Goal: Information Seeking & Learning: Find contact information

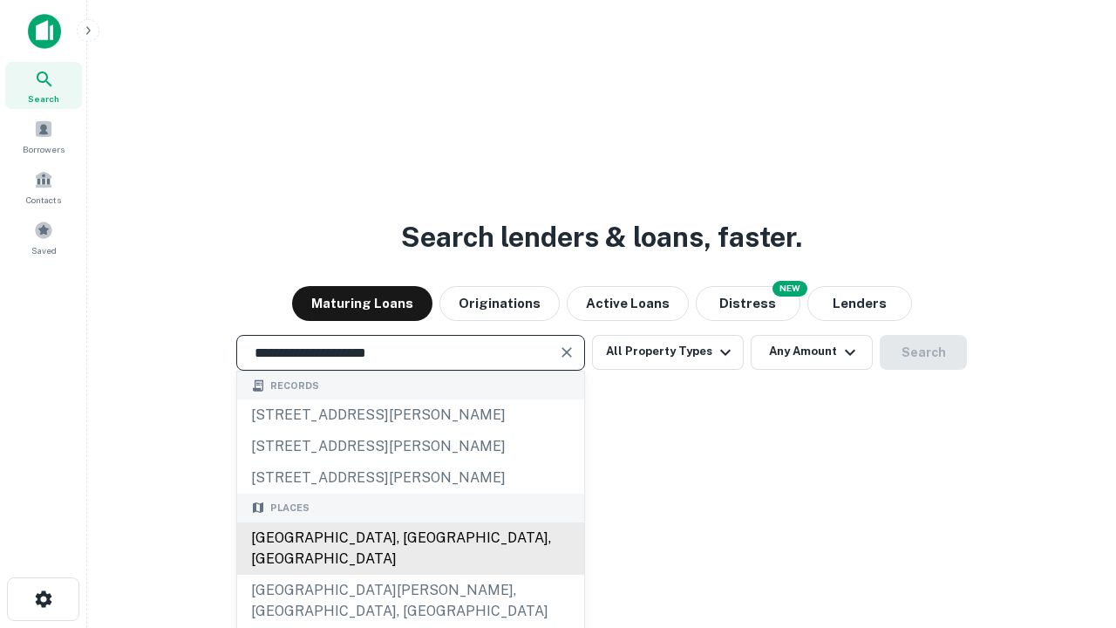
click at [410, 575] on div "Santa Monica, CA, USA" at bounding box center [410, 548] width 347 height 52
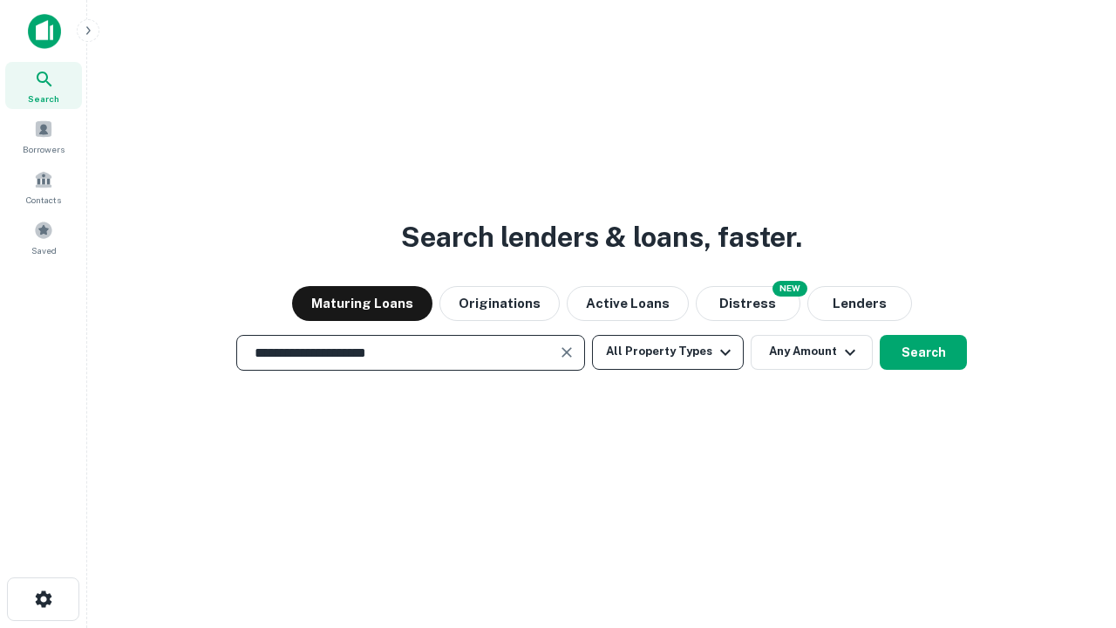
type input "**********"
click at [668, 351] on button "All Property Types" at bounding box center [668, 352] width 152 height 35
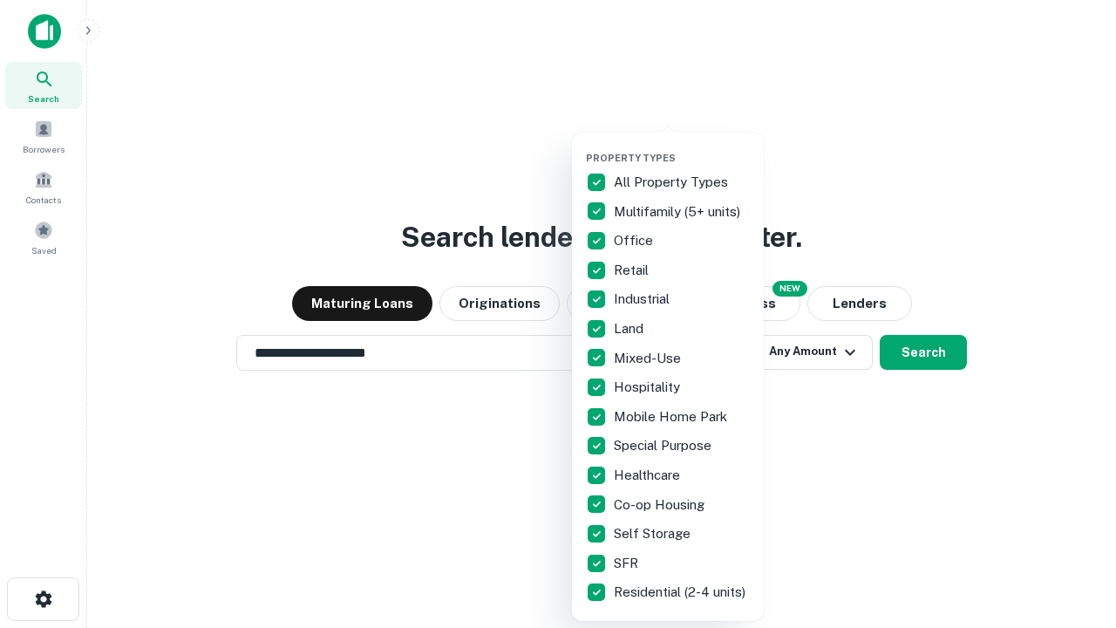
click at [682, 146] on button "button" at bounding box center [682, 146] width 192 height 1
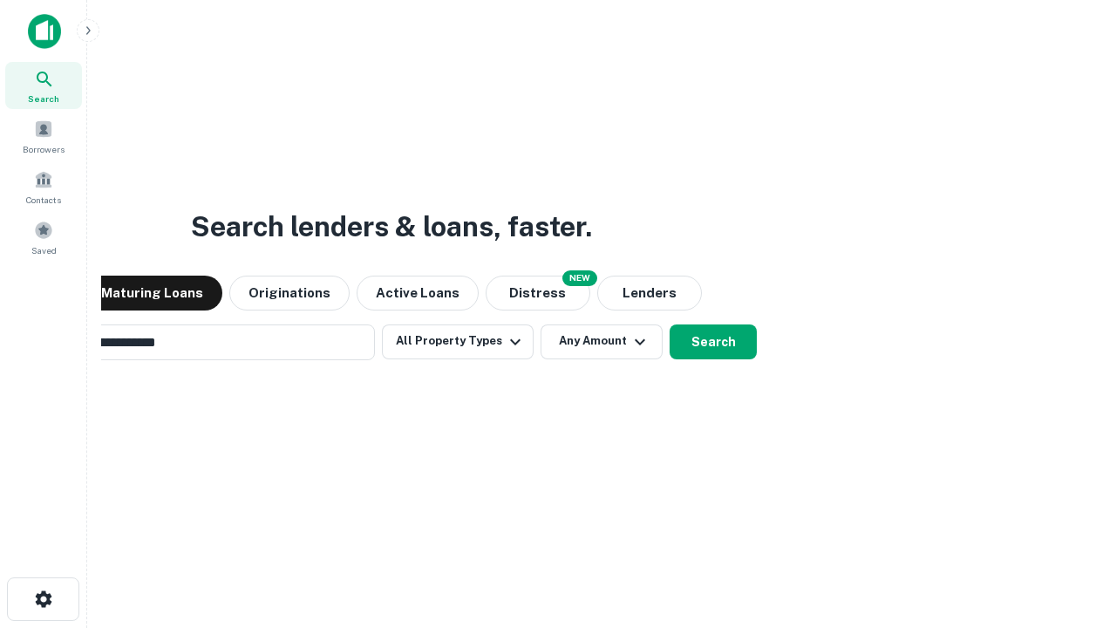
scroll to position [27, 0]
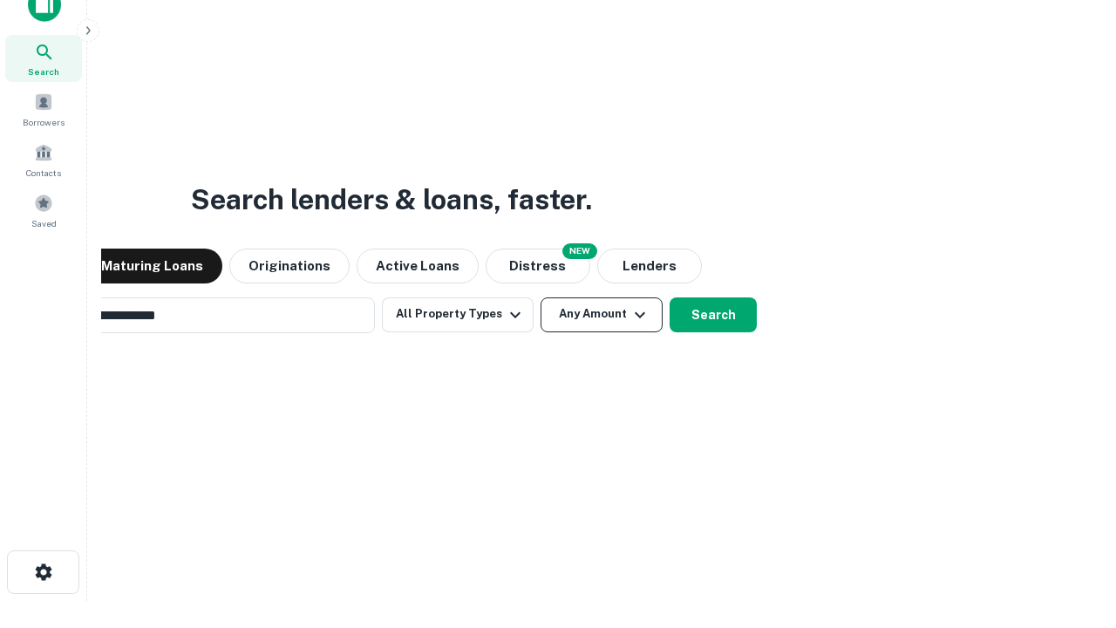
click at [541, 297] on button "Any Amount" at bounding box center [602, 314] width 122 height 35
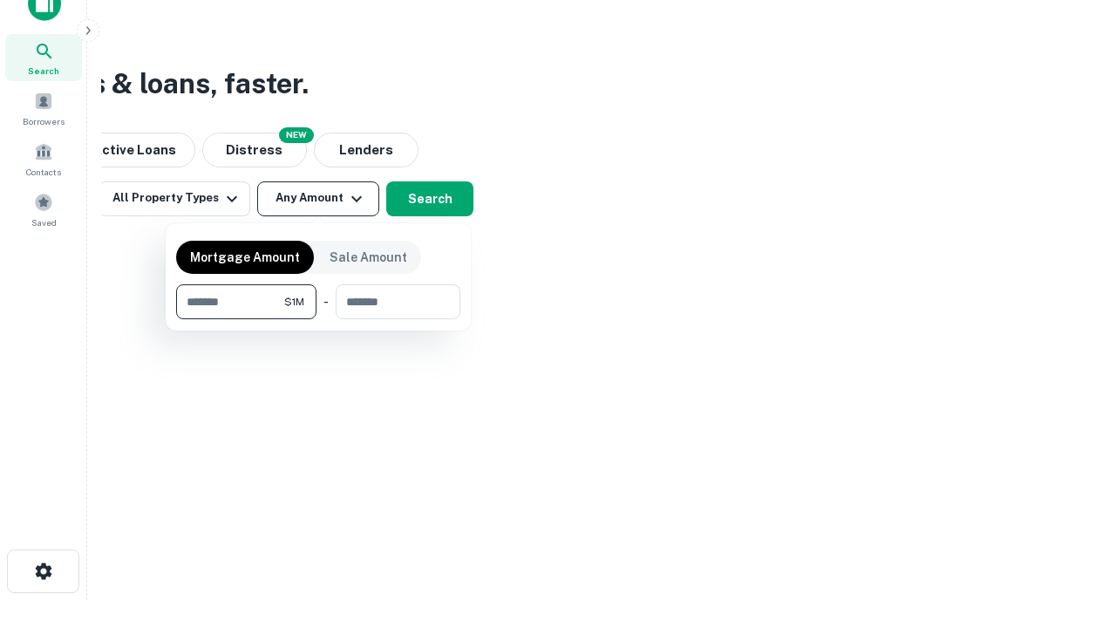
type input "*******"
click at [318, 319] on button "button" at bounding box center [318, 319] width 284 height 1
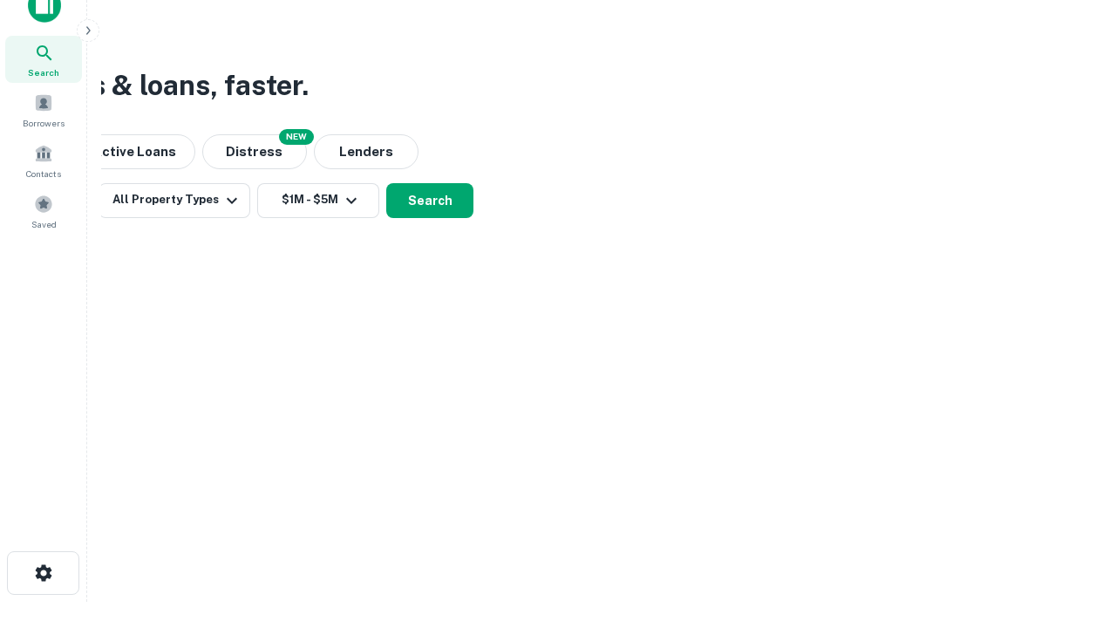
scroll to position [10, 322]
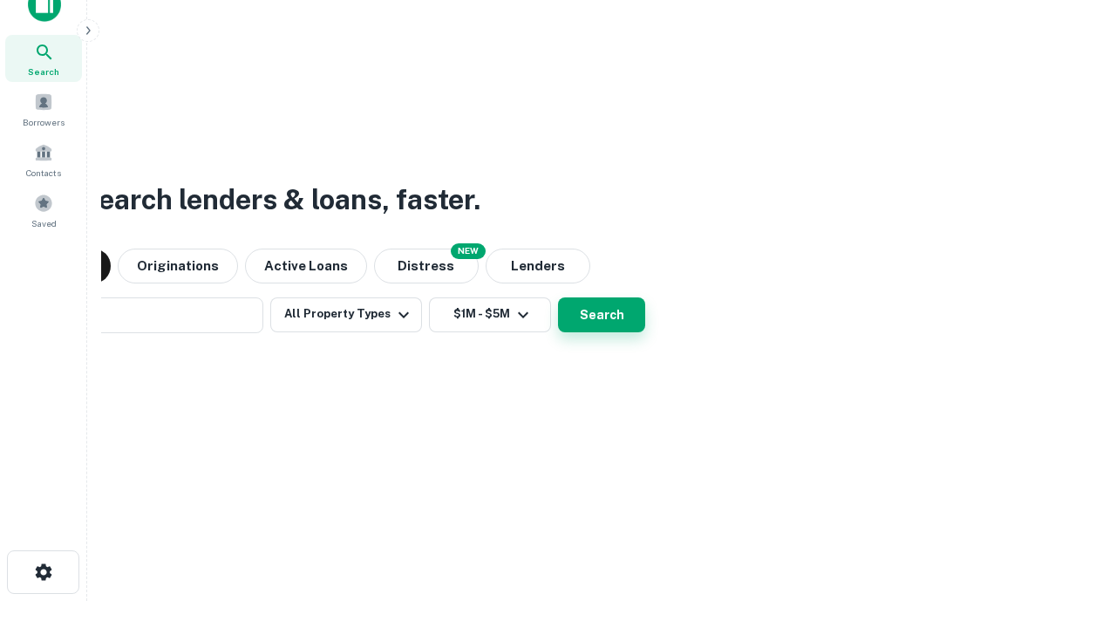
click at [558, 297] on button "Search" at bounding box center [601, 314] width 87 height 35
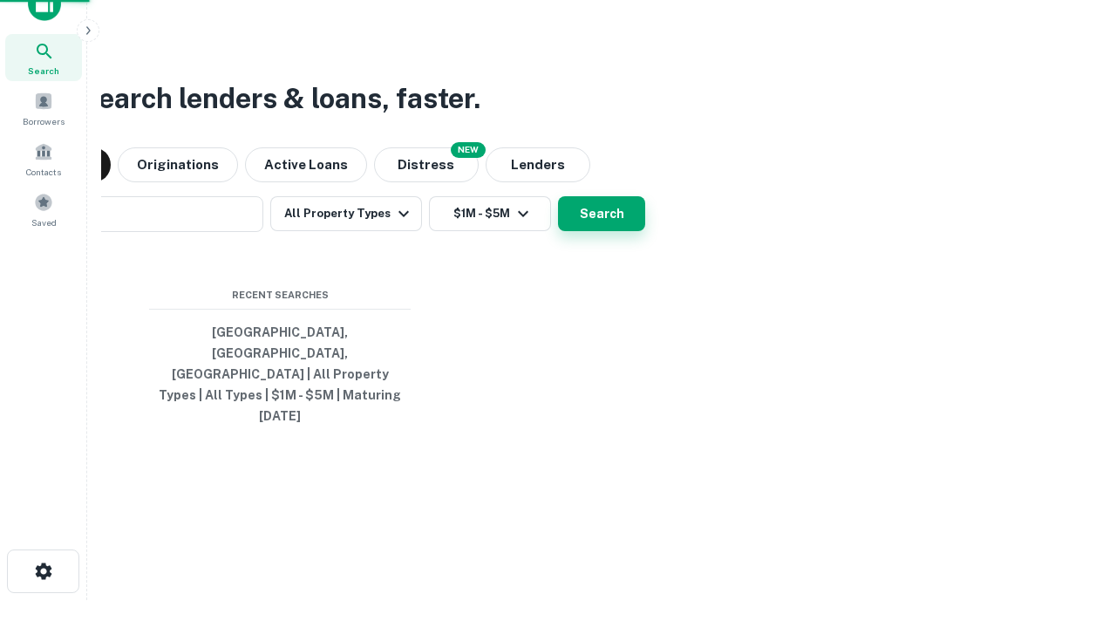
scroll to position [46, 494]
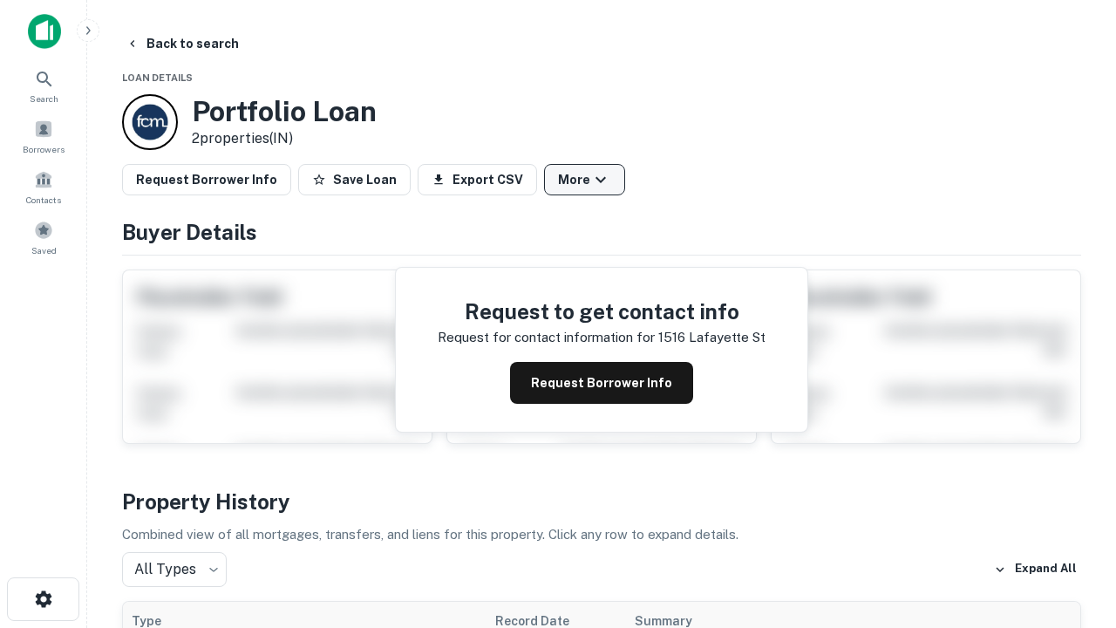
click at [584, 180] on button "More" at bounding box center [584, 179] width 81 height 31
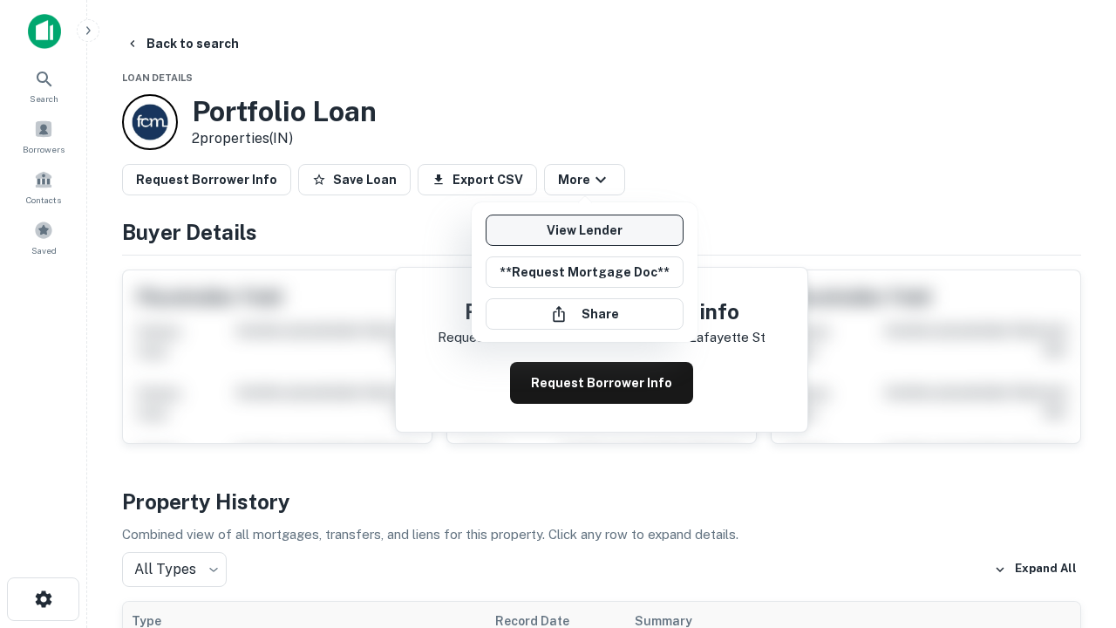
click at [584, 230] on link "View Lender" at bounding box center [585, 230] width 198 height 31
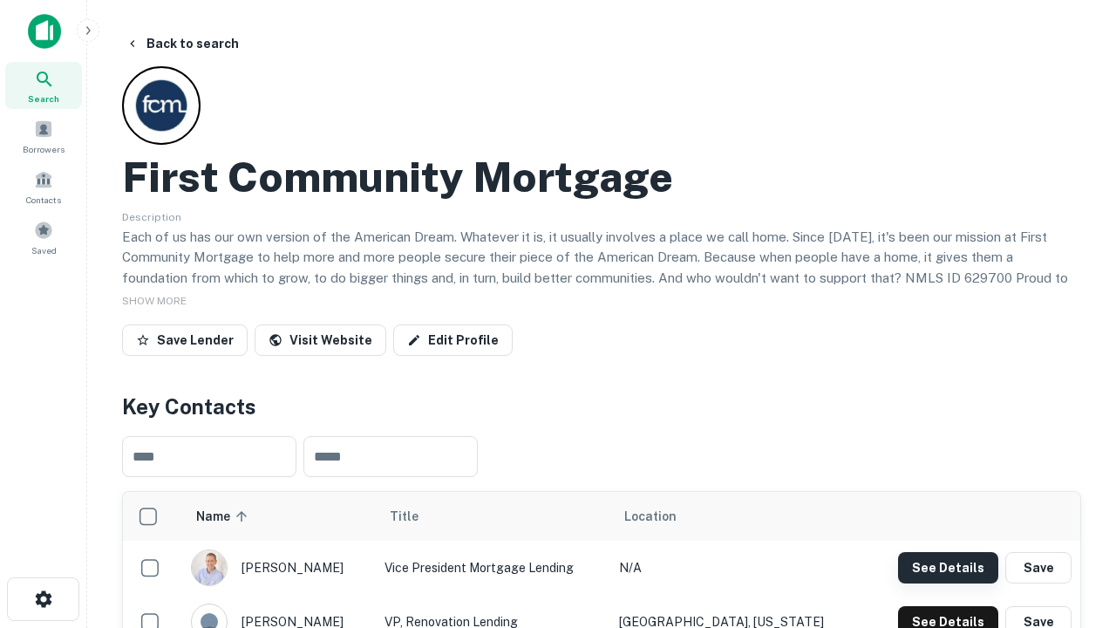
click at [948, 567] on button "See Details" at bounding box center [948, 567] width 100 height 31
click at [43, 599] on icon "button" at bounding box center [43, 599] width 21 height 21
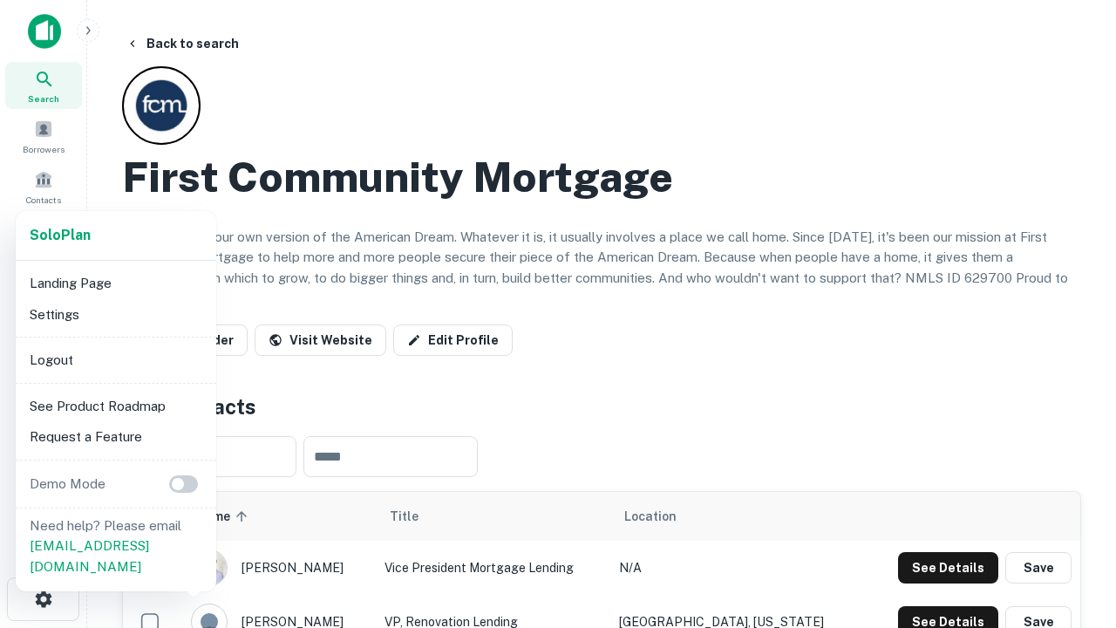
click at [115, 359] on li "Logout" at bounding box center [116, 359] width 187 height 31
